Goal: Complete application form: Complete application form

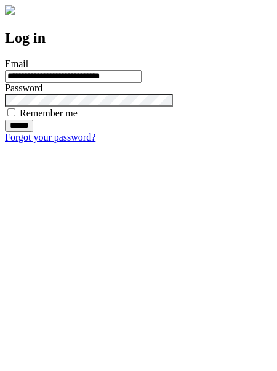
type input "**********"
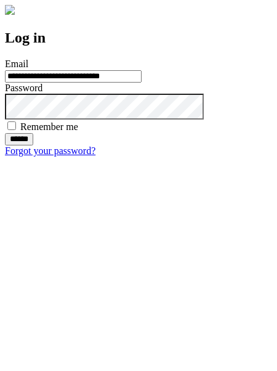
click at [33, 145] on input "******" at bounding box center [19, 139] width 28 height 12
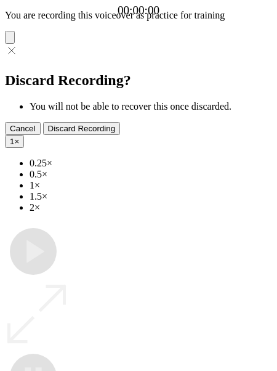
type input "**********"
